Goal: Navigation & Orientation: Go to known website

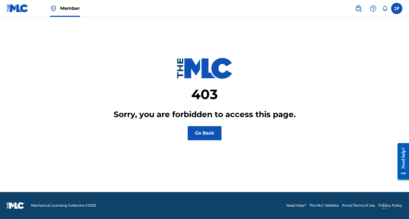
click at [396, 9] on div "JF JF Jared Alexander Flores Ramirez vazq1gue3@gmail.com Notification Preferenc…" at bounding box center [396, 8] width 11 height 11
click at [403, 4] on nav "Member JF JF Jared Alexander Flores Ramirez vazq1gue3@gmail.com Notification Pr…" at bounding box center [204, 8] width 409 height 17
click at [400, 8] on label at bounding box center [396, 8] width 11 height 11
click at [397, 8] on input "JF Jared Alexander Flores Ramirez vazq1gue3@gmail.com Notification Preferences …" at bounding box center [397, 8] width 0 height 0
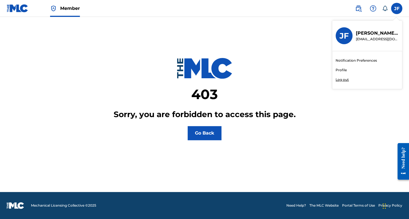
click at [343, 79] on p "Log out" at bounding box center [342, 79] width 13 height 5
click at [397, 8] on input "JF Jared Alexander Flores Ramirez vazq1gue3@gmail.com Notification Preferences …" at bounding box center [397, 8] width 0 height 0
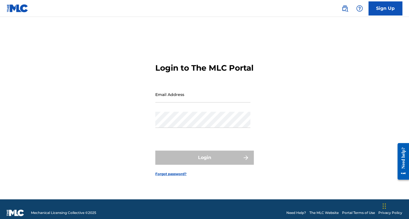
click at [216, 89] on form "Login to The MLC Portal Email Address Password Login Forgot password?" at bounding box center [204, 115] width 99 height 168
click at [216, 95] on input "Email Address" at bounding box center [202, 94] width 95 height 16
